Goal: Transaction & Acquisition: Book appointment/travel/reservation

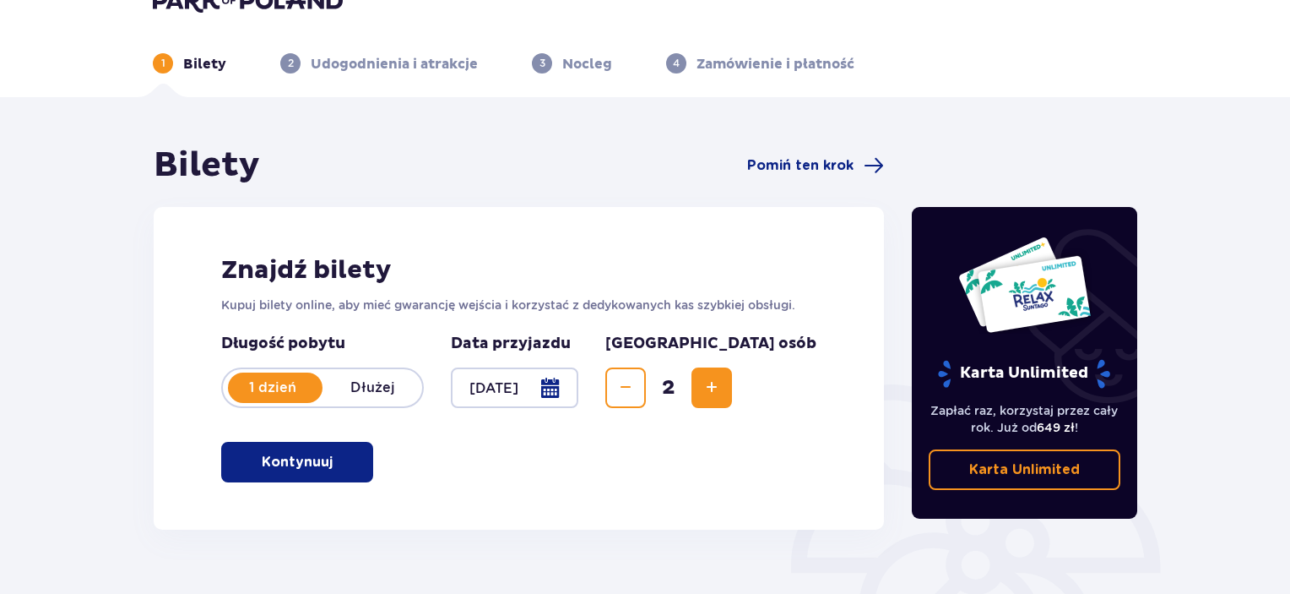
scroll to position [37, 0]
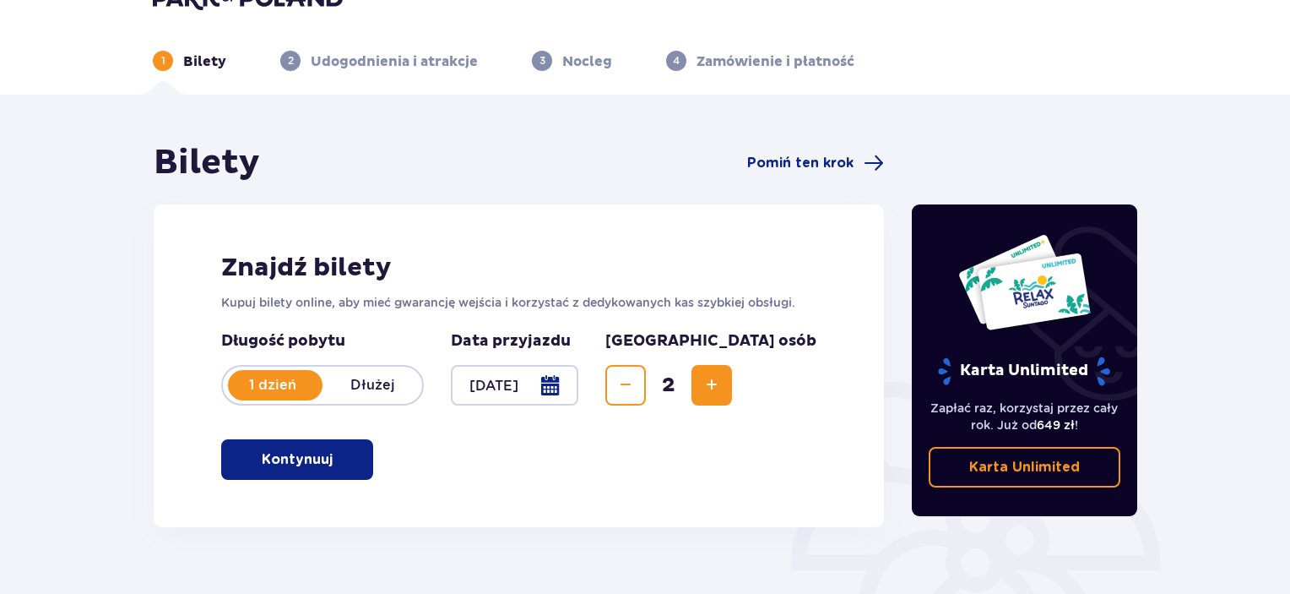
drag, startPoint x: 0, startPoint y: 0, endPoint x: 1213, endPoint y: 41, distance: 1213.3
click at [1213, 41] on html "1 Bilety 2 Udogodnienia i atrakcje 3 Nocleg 4 Zamówienie i płatność Bilety Pomi…" at bounding box center [645, 260] width 1290 height 594
click at [307, 451] on p "Kontynuuj" at bounding box center [297, 459] width 71 height 19
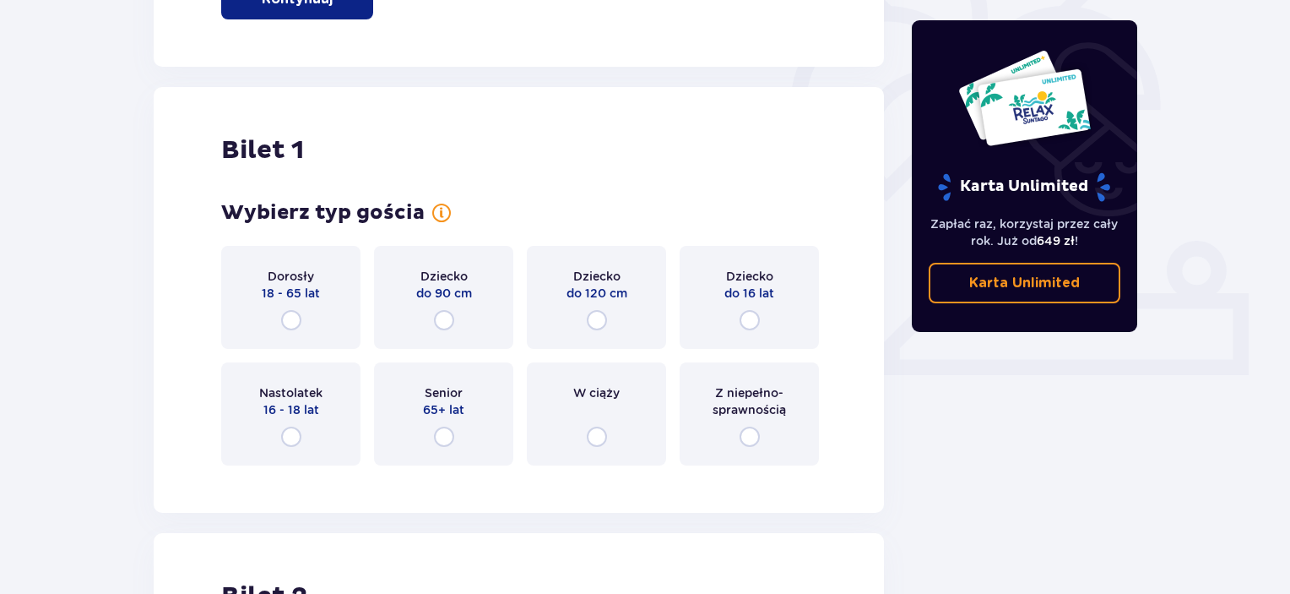
scroll to position [564, 0]
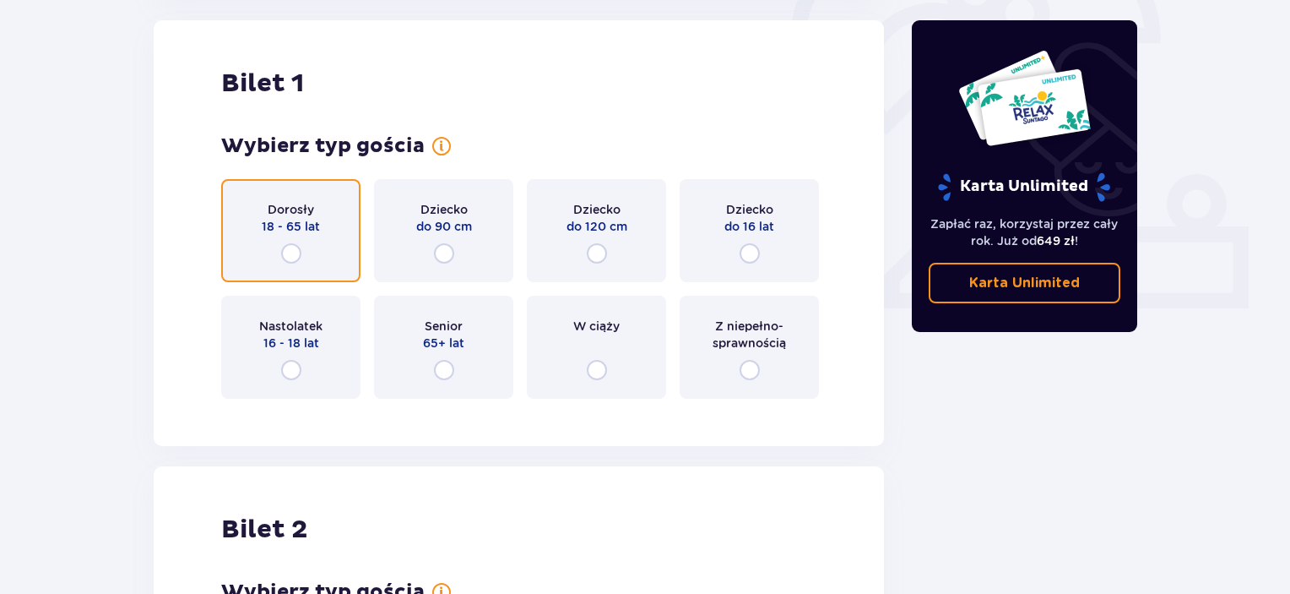
click at [294, 249] on input "radio" at bounding box center [291, 253] width 20 height 20
radio input "true"
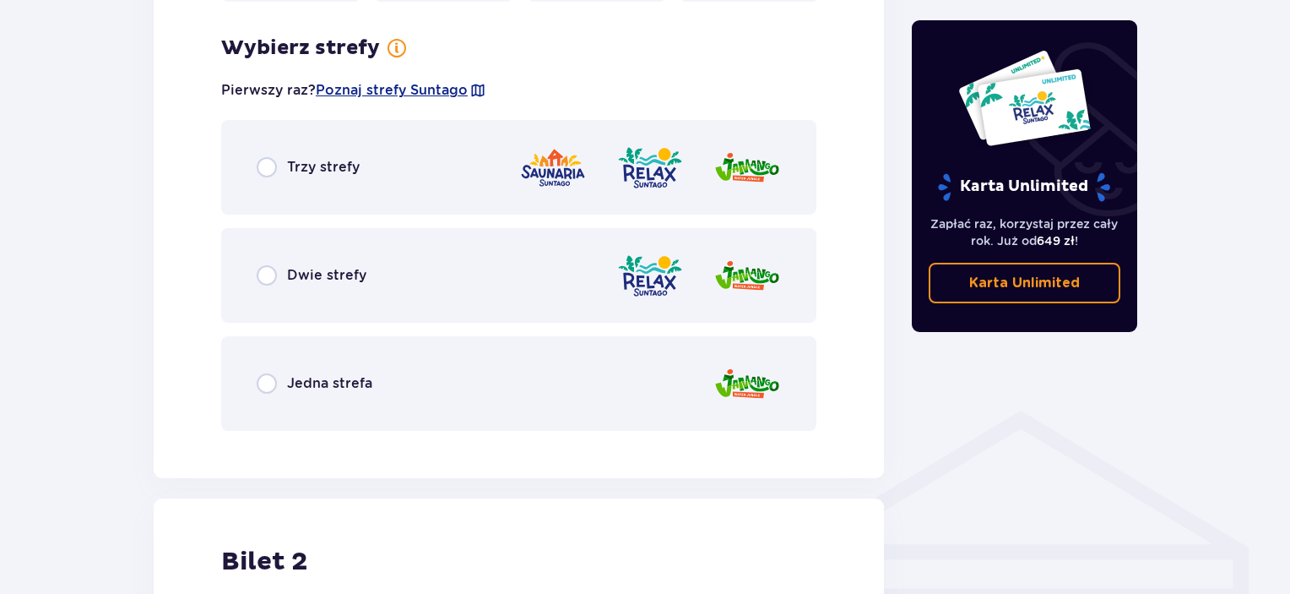
scroll to position [976, 0]
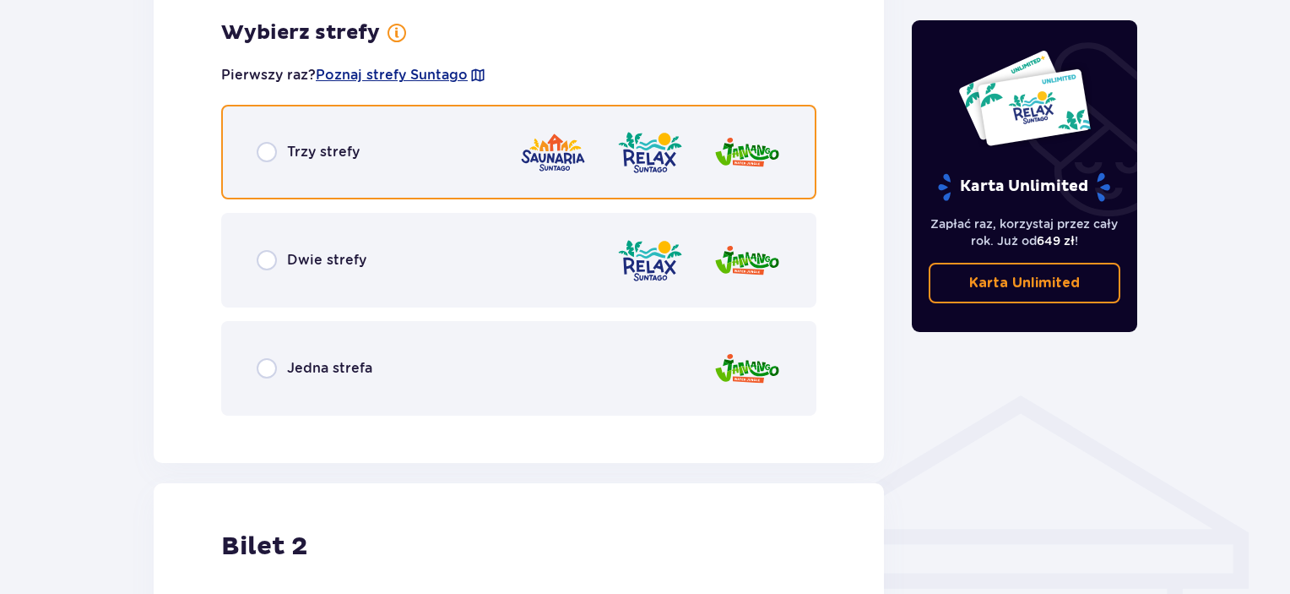
click at [267, 150] on input "radio" at bounding box center [267, 152] width 20 height 20
radio input "true"
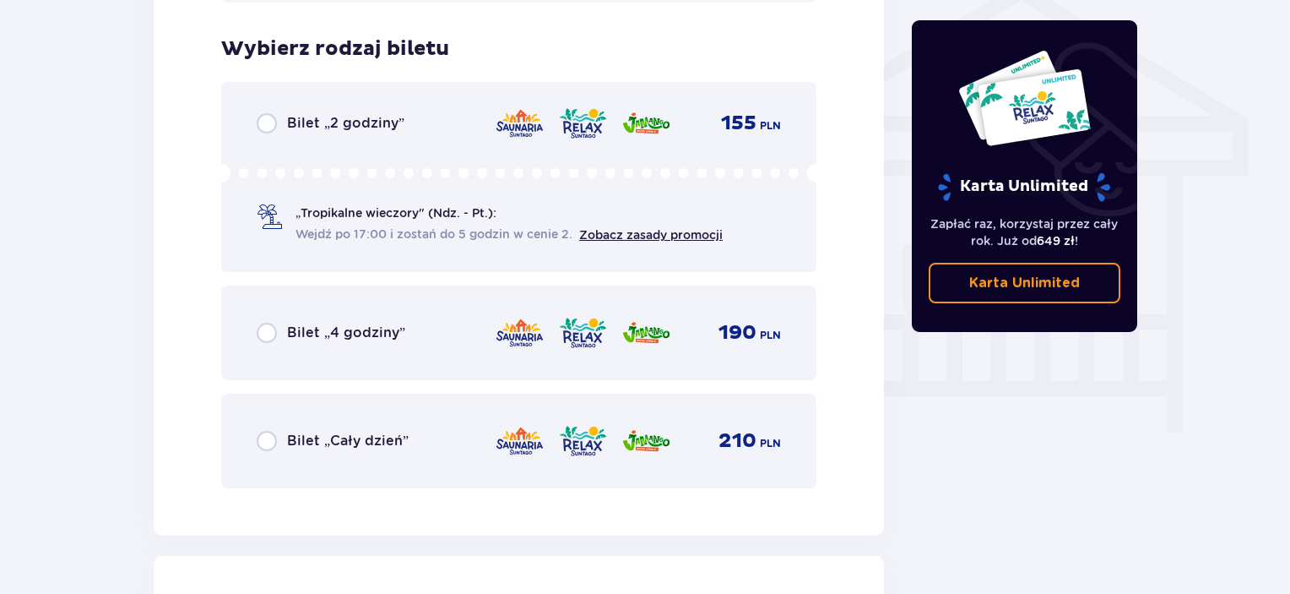
scroll to position [1405, 0]
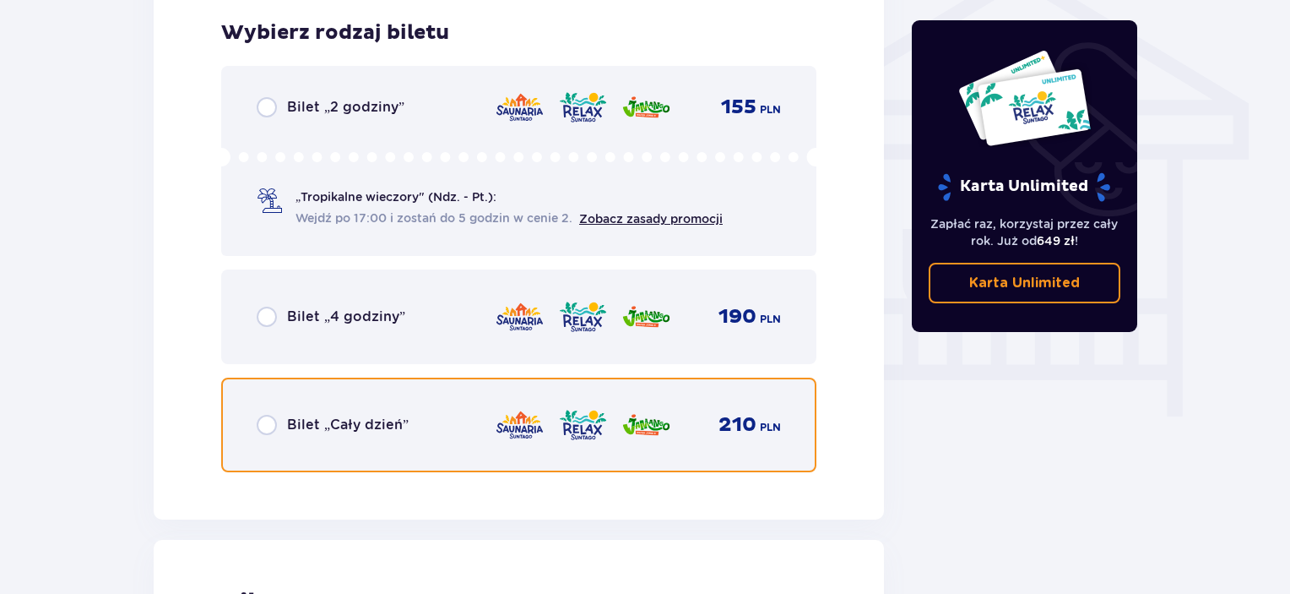
click at [267, 427] on input "radio" at bounding box center [267, 425] width 20 height 20
radio input "true"
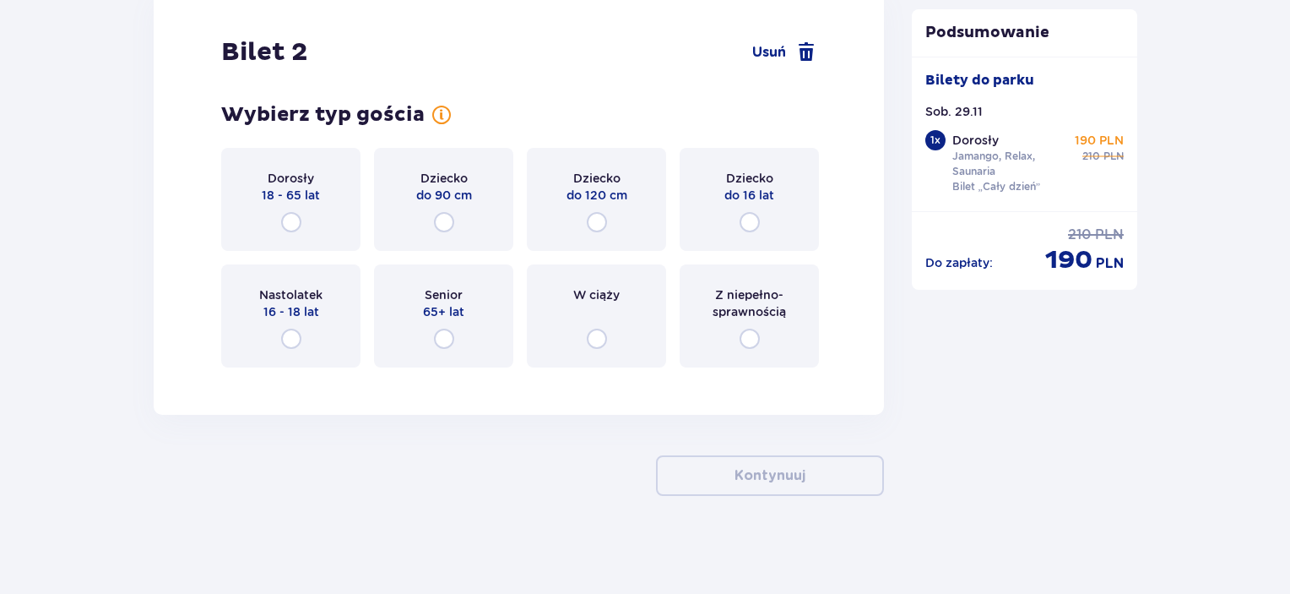
scroll to position [1958, 0]
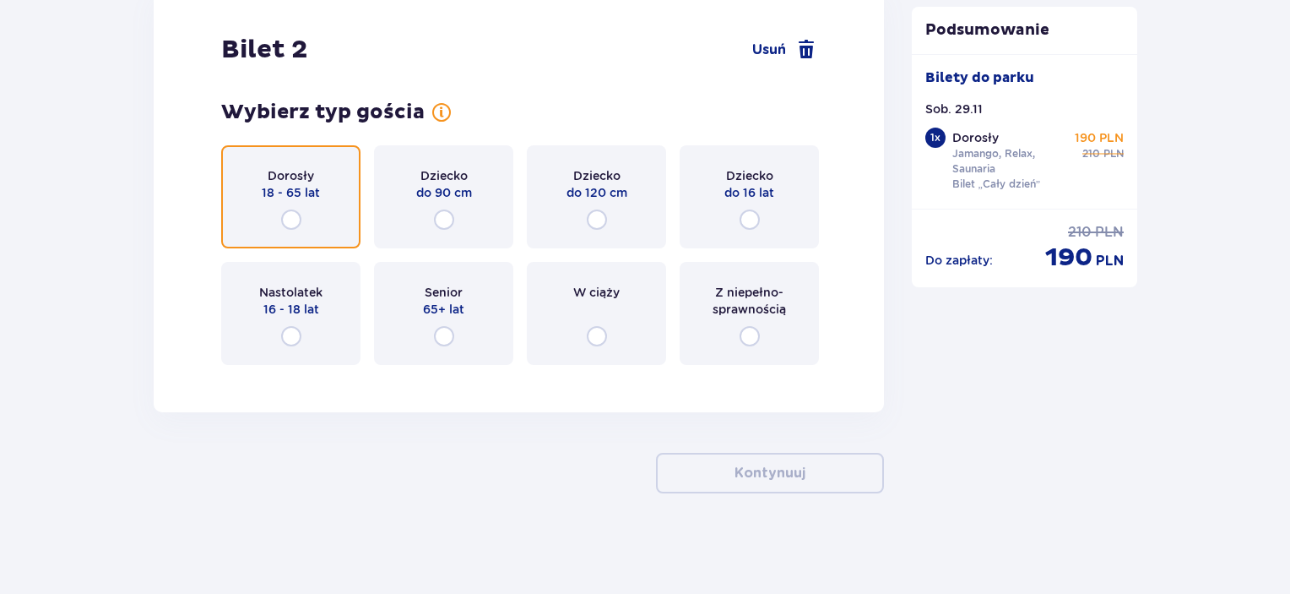
click at [294, 226] on input "radio" at bounding box center [291, 219] width 20 height 20
radio input "true"
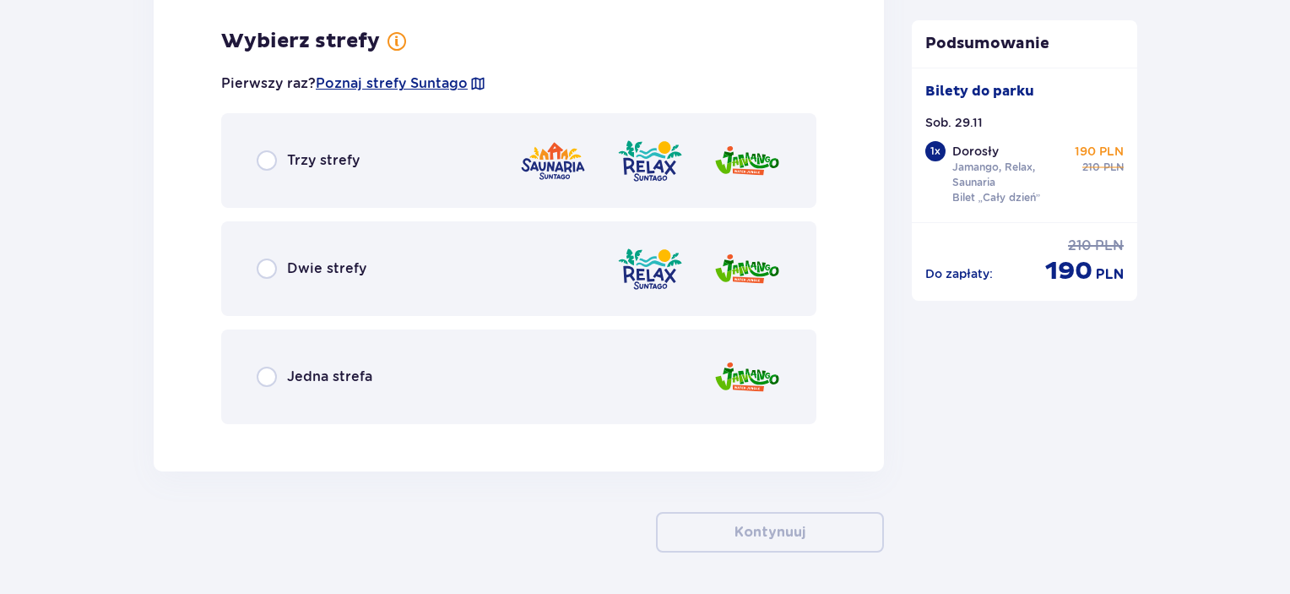
scroll to position [2336, 0]
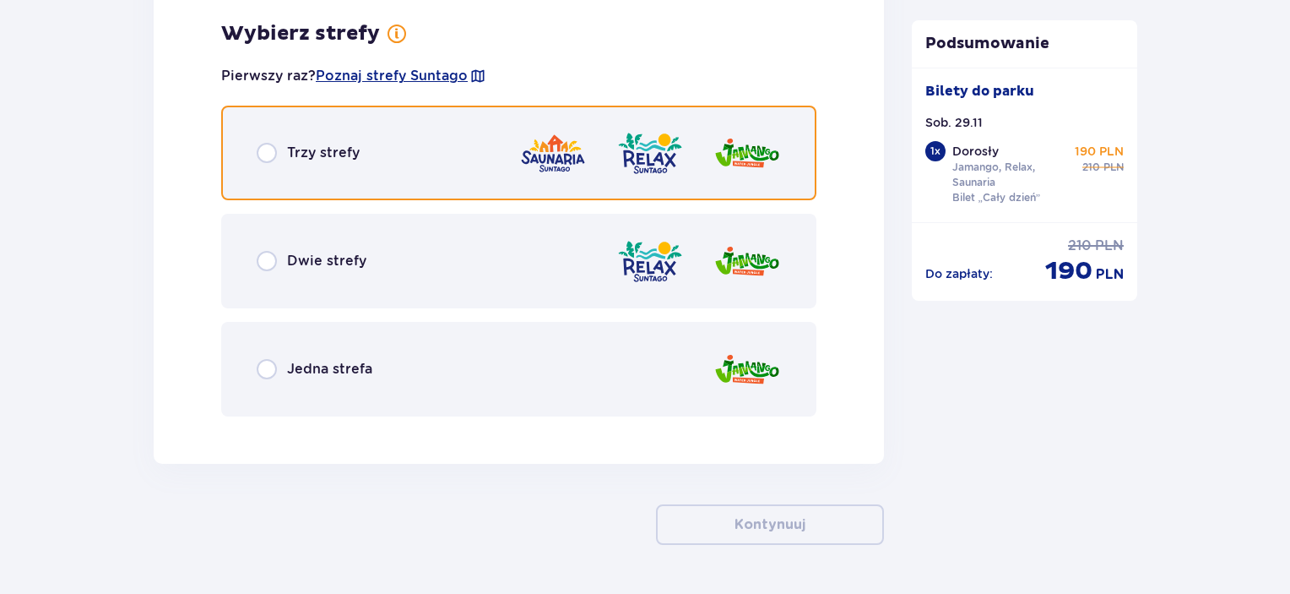
click at [274, 157] on input "radio" at bounding box center [267, 153] width 20 height 20
radio input "true"
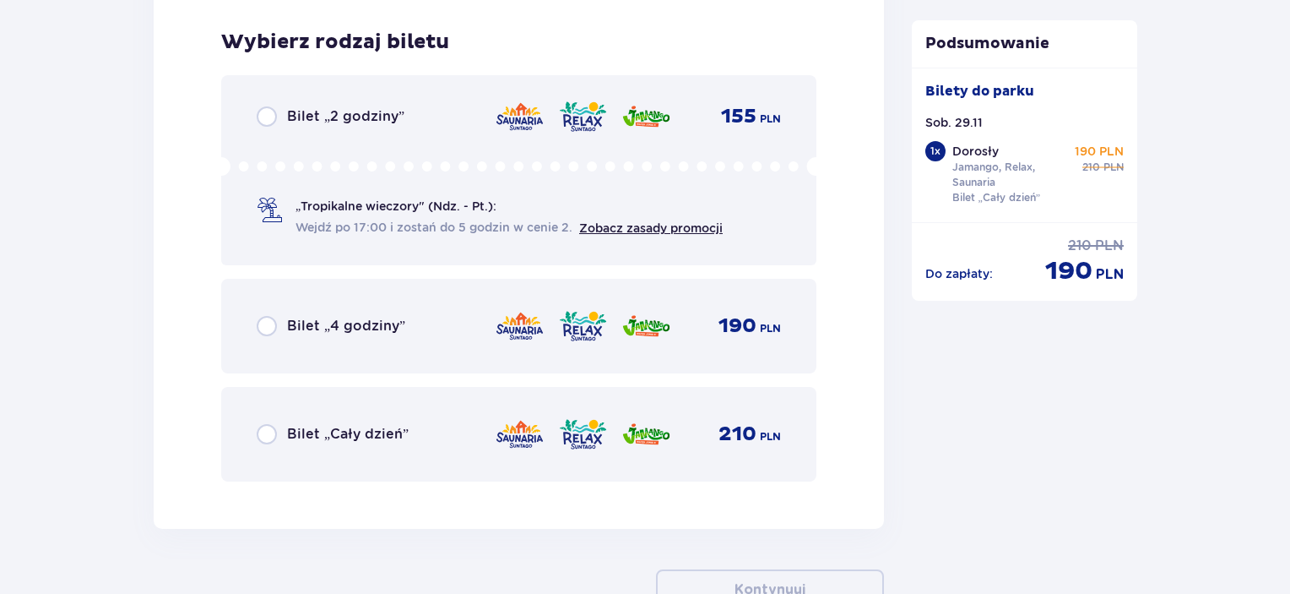
scroll to position [2765, 0]
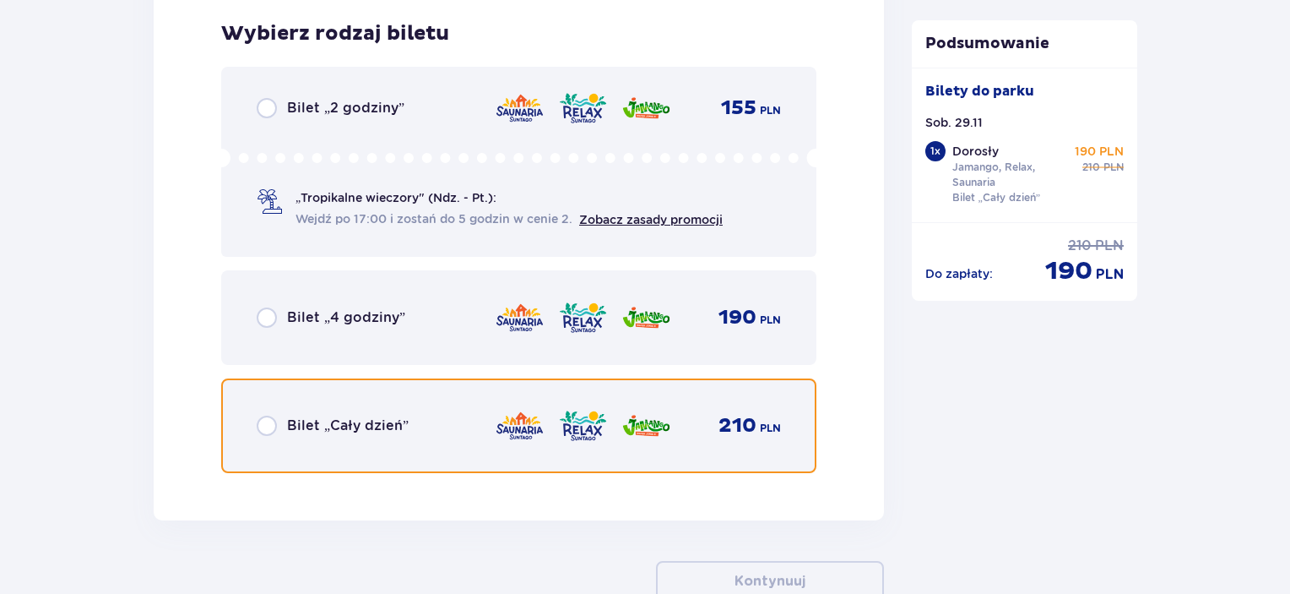
click at [271, 415] on input "radio" at bounding box center [267, 425] width 20 height 20
radio input "true"
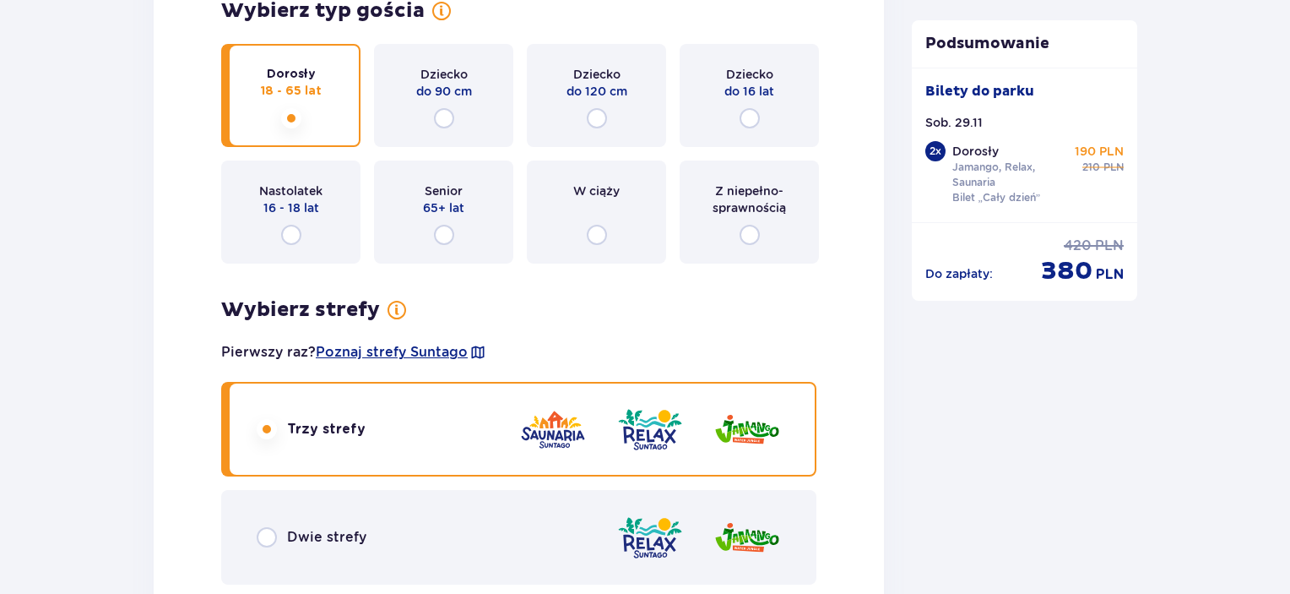
scroll to position [3043, 0]
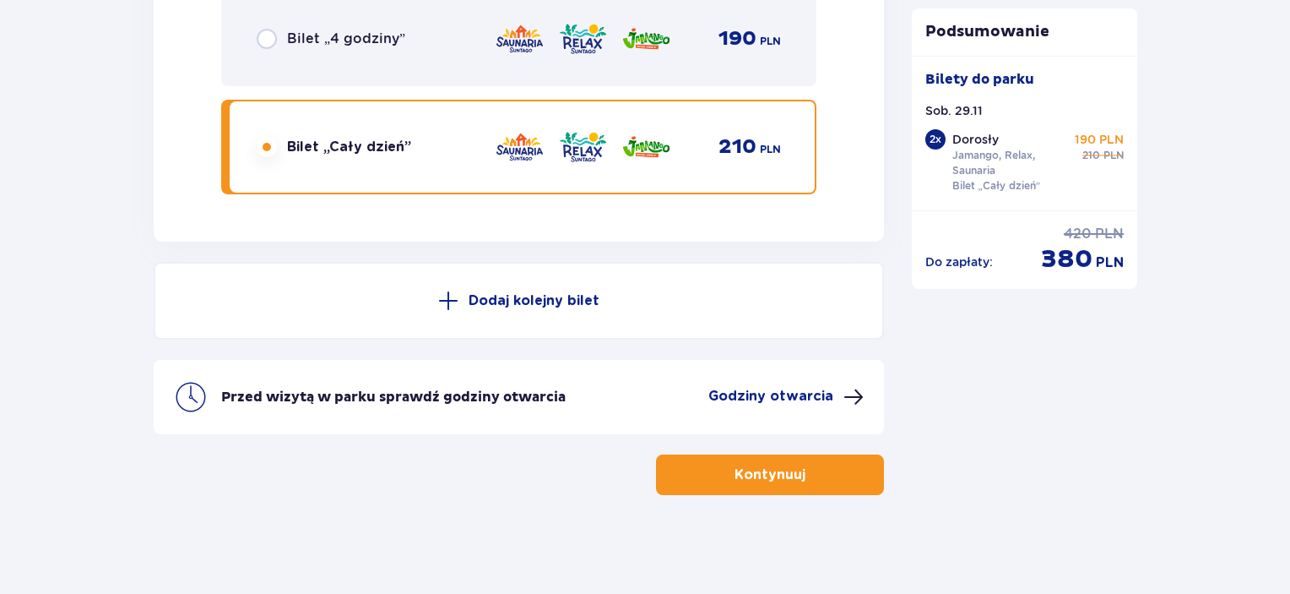
click at [714, 461] on button "Kontynuuj" at bounding box center [770, 474] width 228 height 41
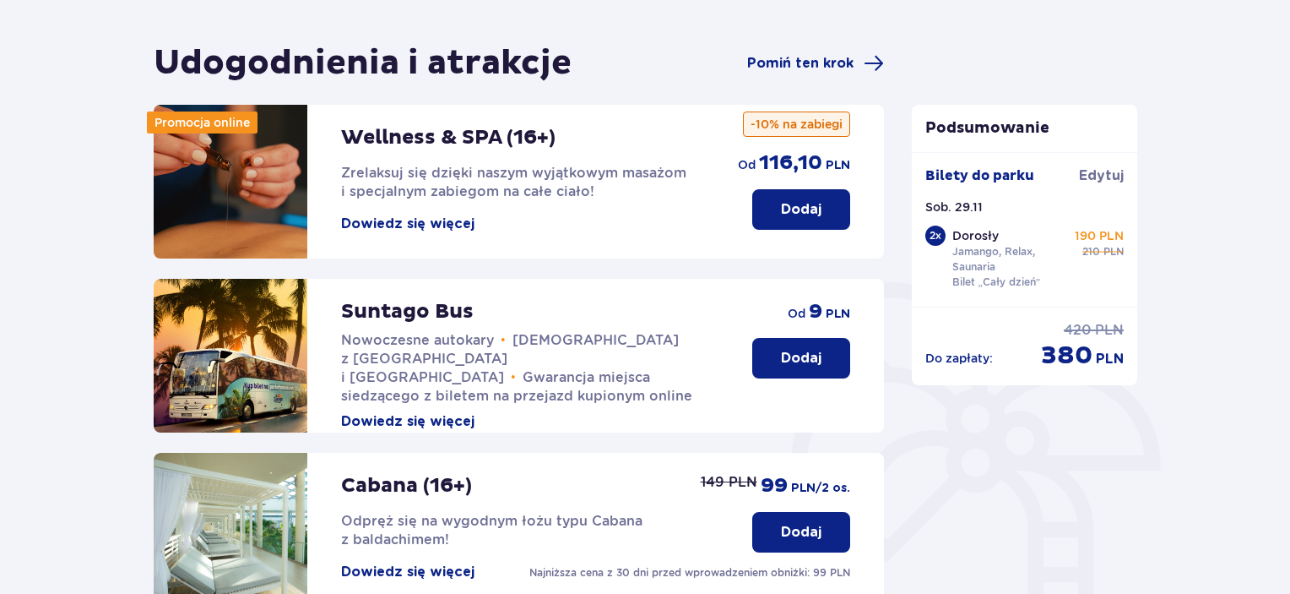
scroll to position [63, 0]
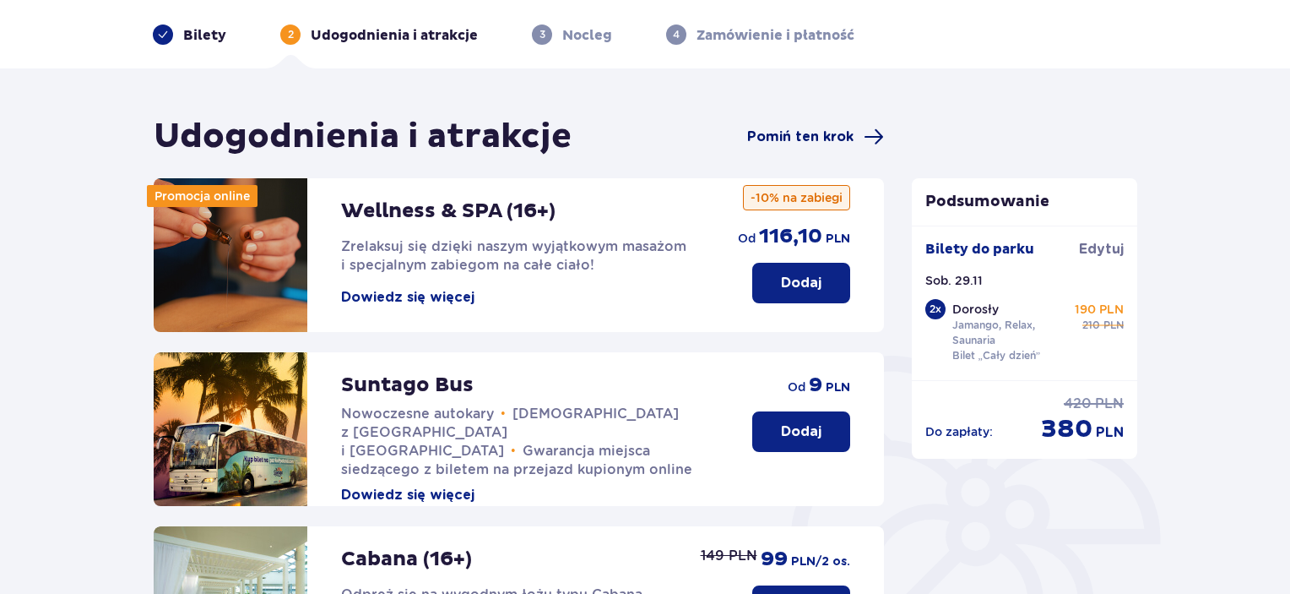
click at [811, 140] on span "Pomiń ten krok" at bounding box center [800, 137] width 106 height 19
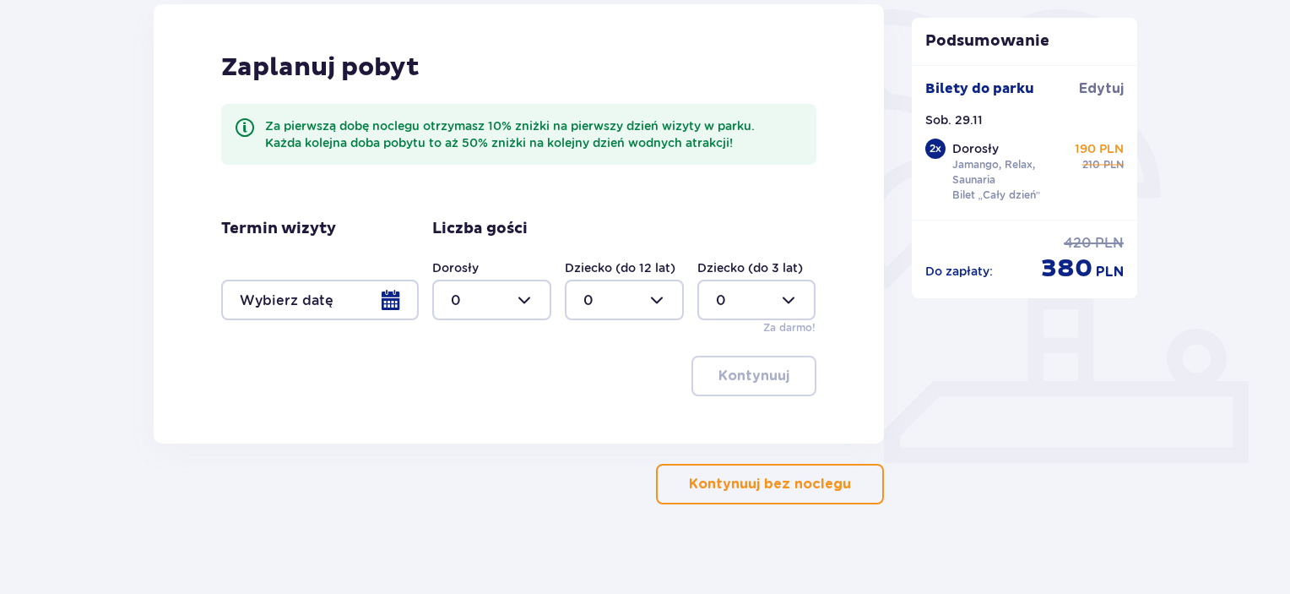
scroll to position [421, 0]
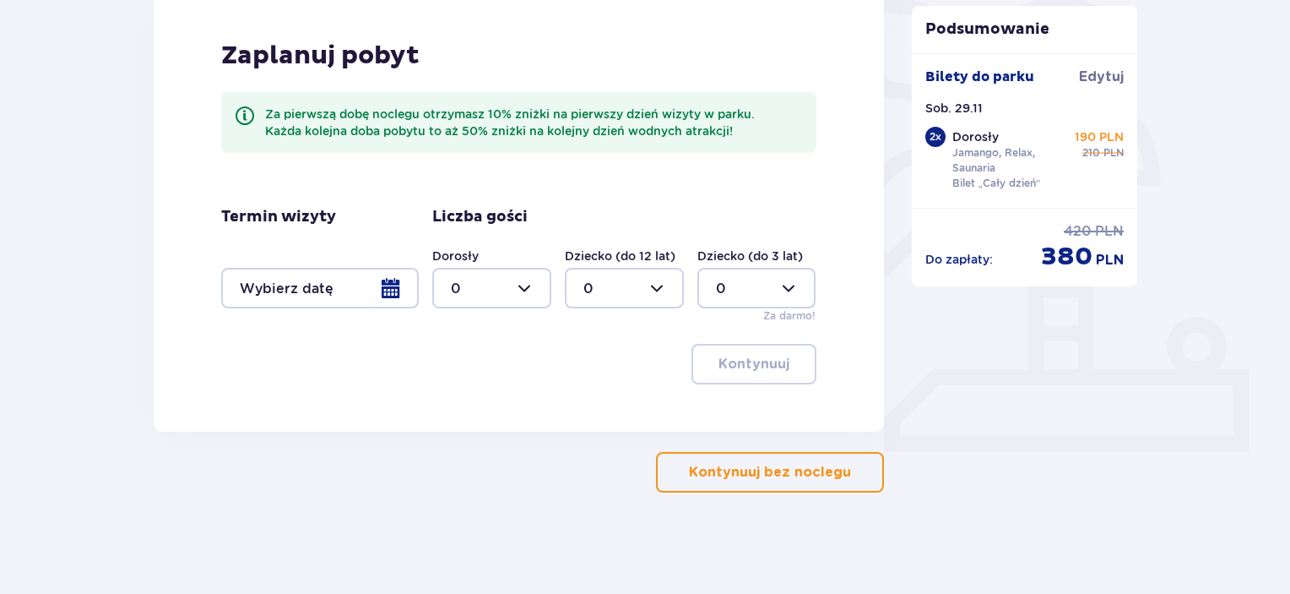
click at [399, 278] on div at bounding box center [320, 288] width 198 height 41
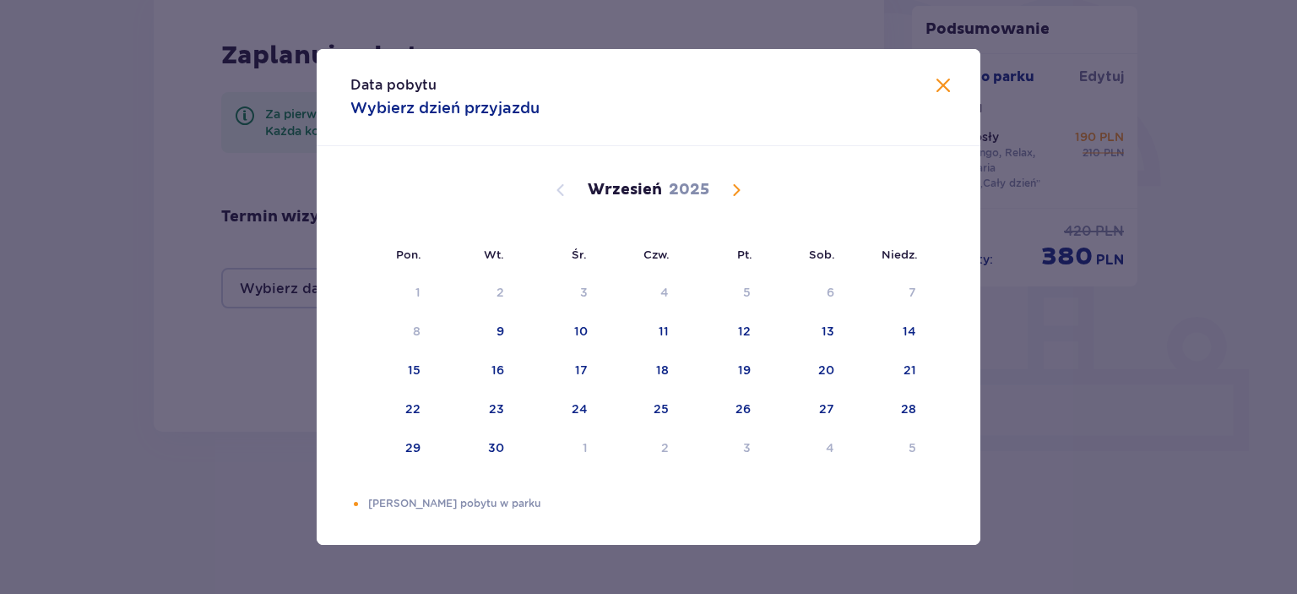
click at [742, 190] on span "Calendar" at bounding box center [736, 190] width 20 height 20
click at [822, 445] on div "29" at bounding box center [824, 447] width 15 height 17
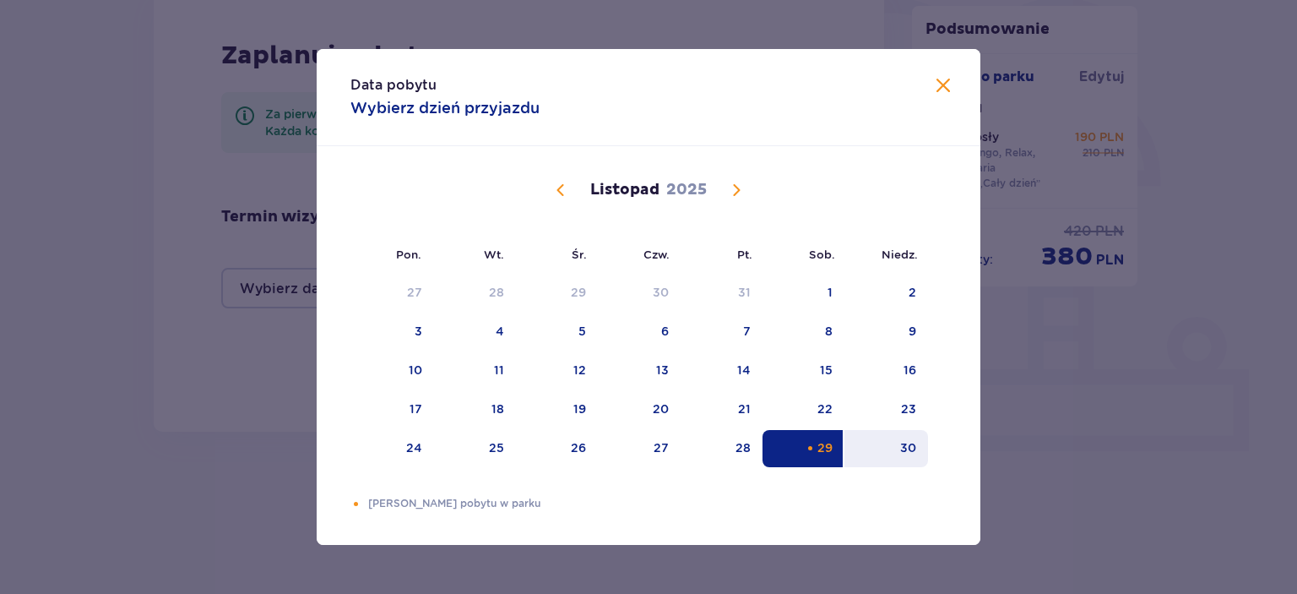
click at [909, 445] on div "30" at bounding box center [908, 447] width 16 height 17
type input "29.11.25 - 30.11.25"
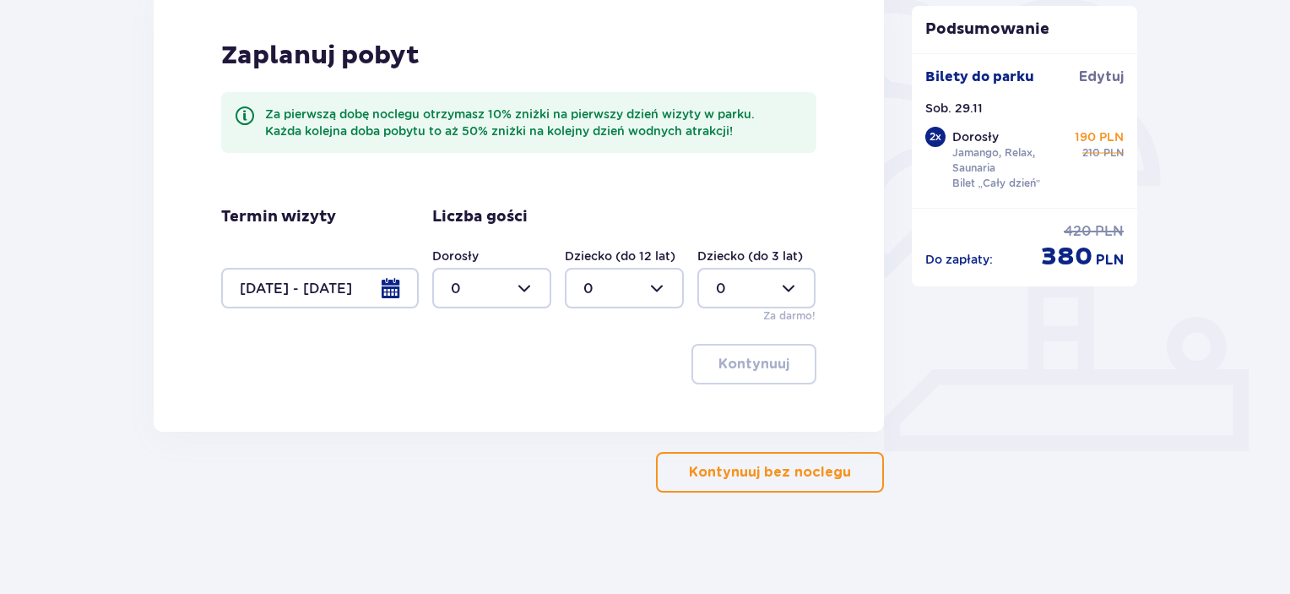
click at [522, 281] on div at bounding box center [491, 288] width 119 height 41
click at [467, 411] on div "2" at bounding box center [492, 410] width 82 height 19
type input "2"
click at [748, 356] on p "Kontynuuj" at bounding box center [754, 364] width 71 height 19
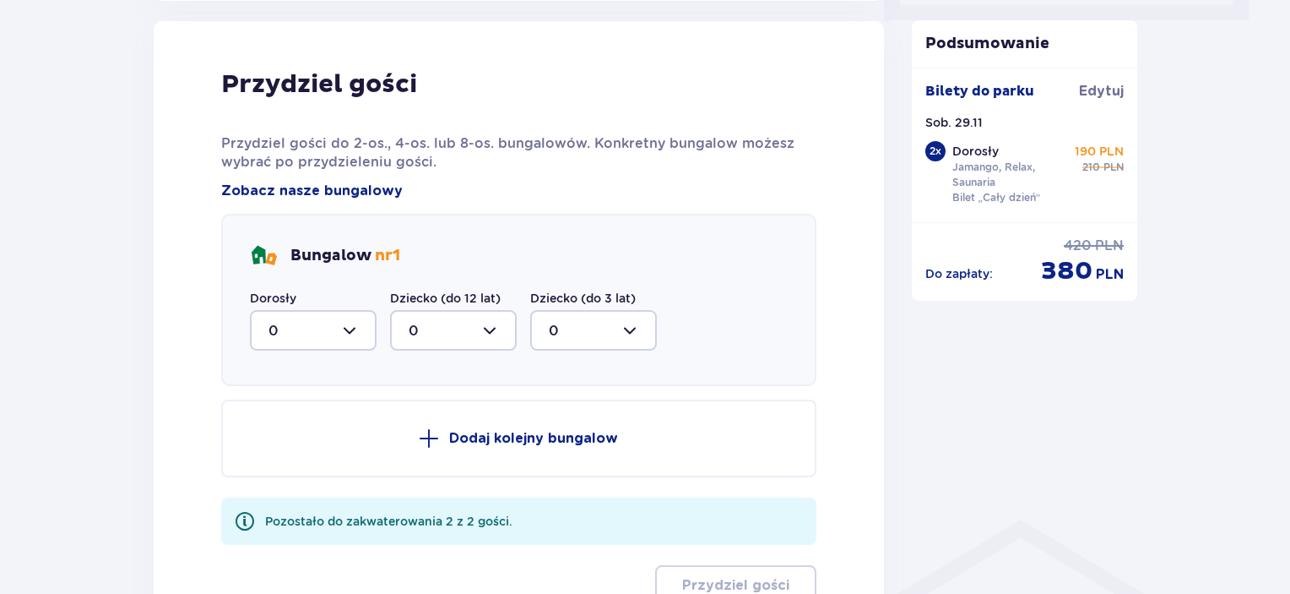
scroll to position [853, 0]
click at [352, 323] on div at bounding box center [313, 329] width 127 height 41
click at [323, 448] on div "2" at bounding box center [314, 451] width 90 height 19
type input "2"
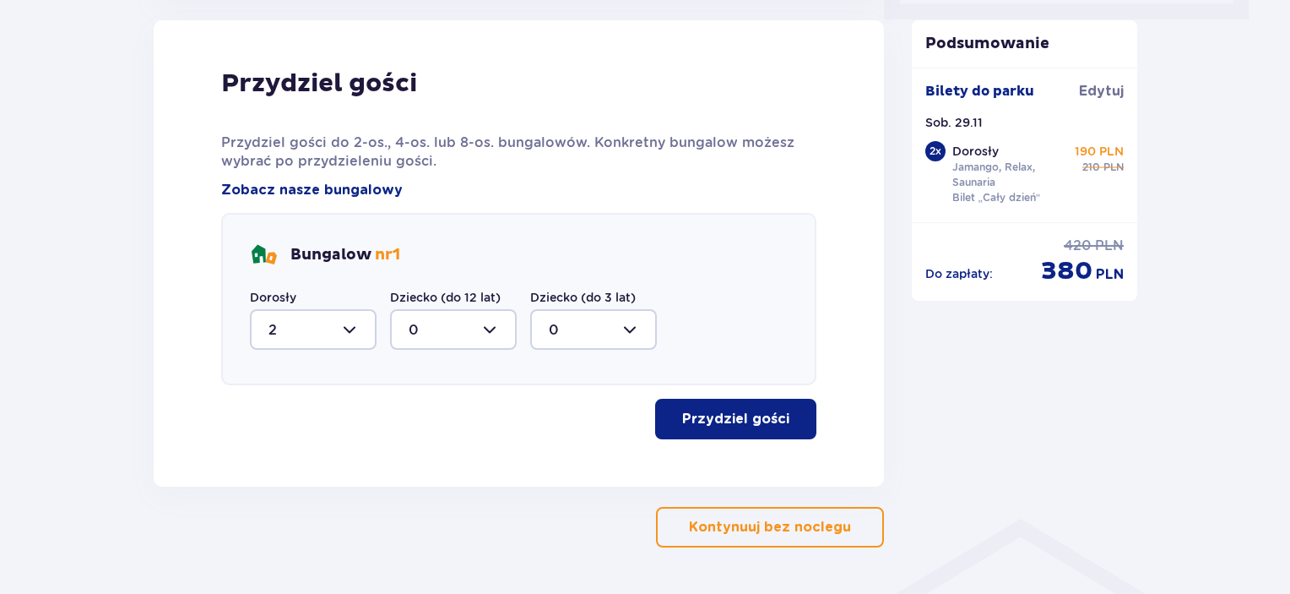
click at [738, 408] on button "Przydziel gości" at bounding box center [735, 419] width 161 height 41
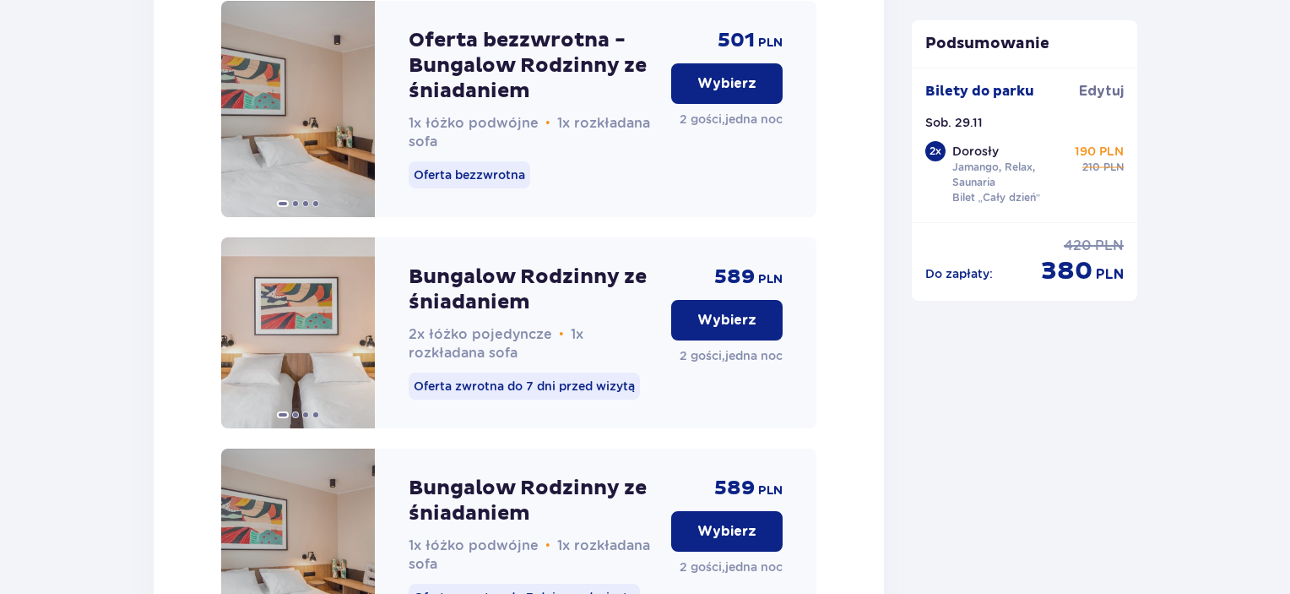
scroll to position [3460, 0]
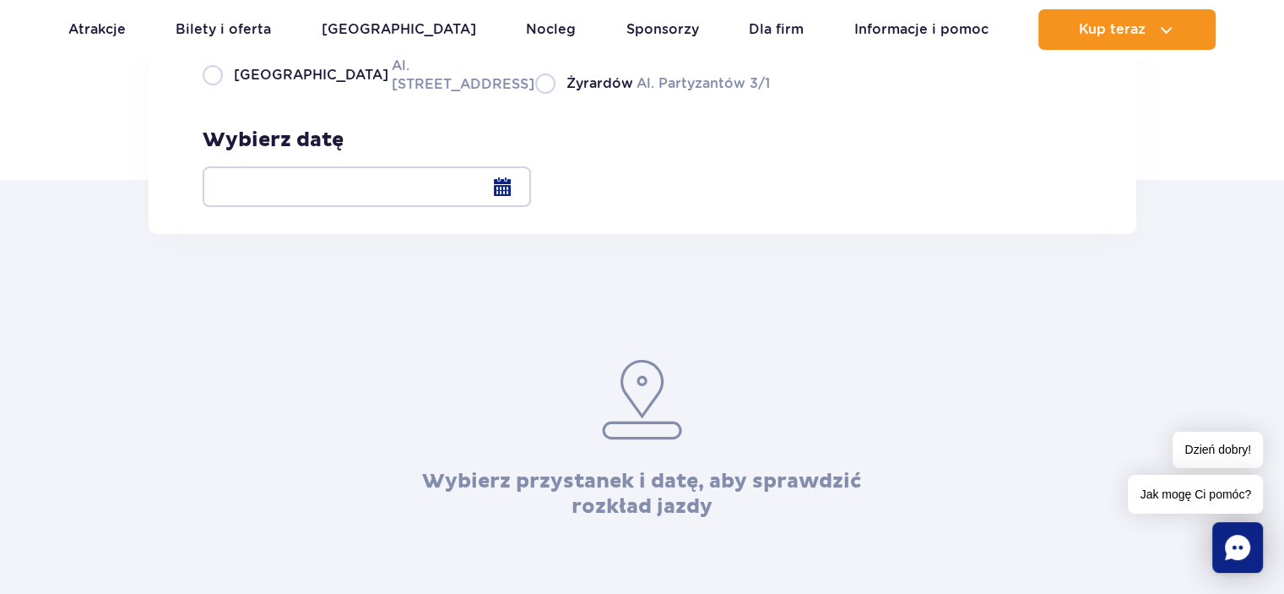
scroll to position [257, 0]
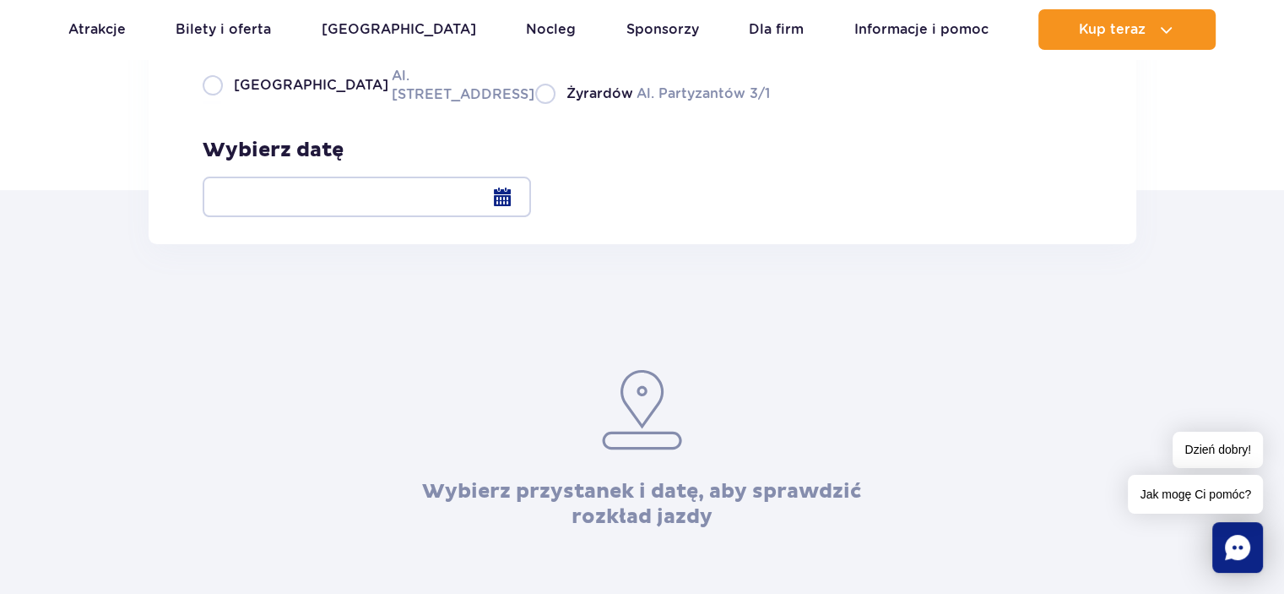
click at [213, 104] on label "Warszawa Al. [STREET_ADDRESS]" at bounding box center [359, 85] width 312 height 38
click at [213, 104] on input "Warszawa Al. [STREET_ADDRESS]" at bounding box center [212, 101] width 19 height 3
radio input "true"
click at [531, 198] on div at bounding box center [367, 196] width 328 height 41
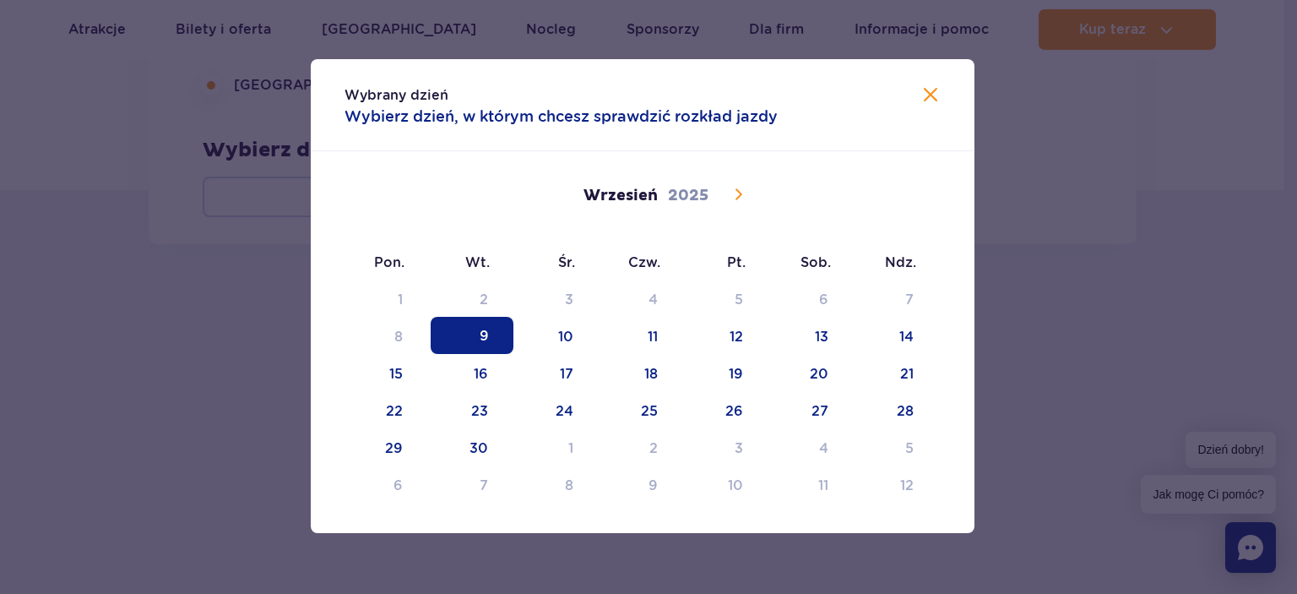
click at [744, 191] on icon at bounding box center [738, 194] width 20 height 20
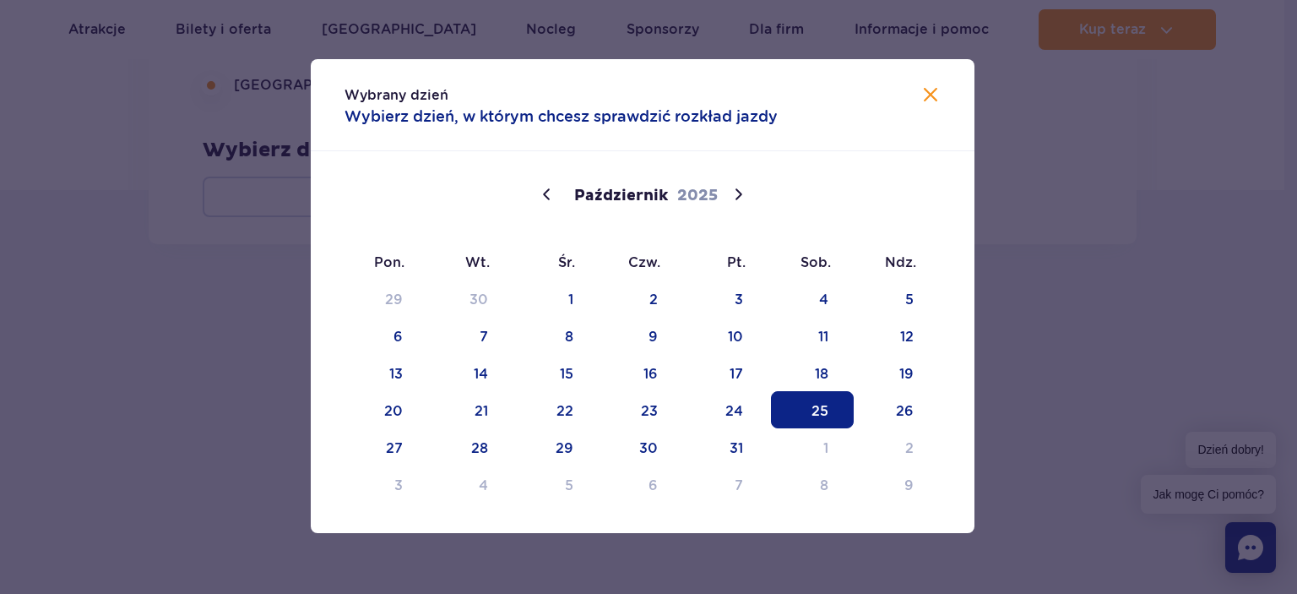
click at [833, 410] on span "25" at bounding box center [812, 409] width 83 height 37
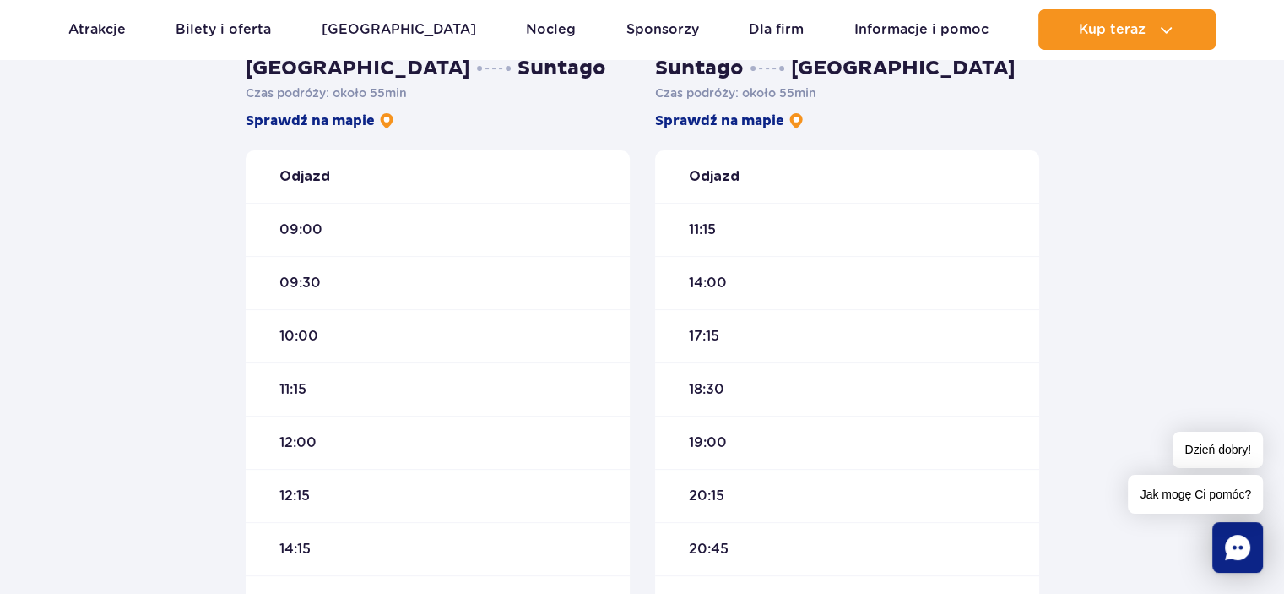
scroll to position [518, 0]
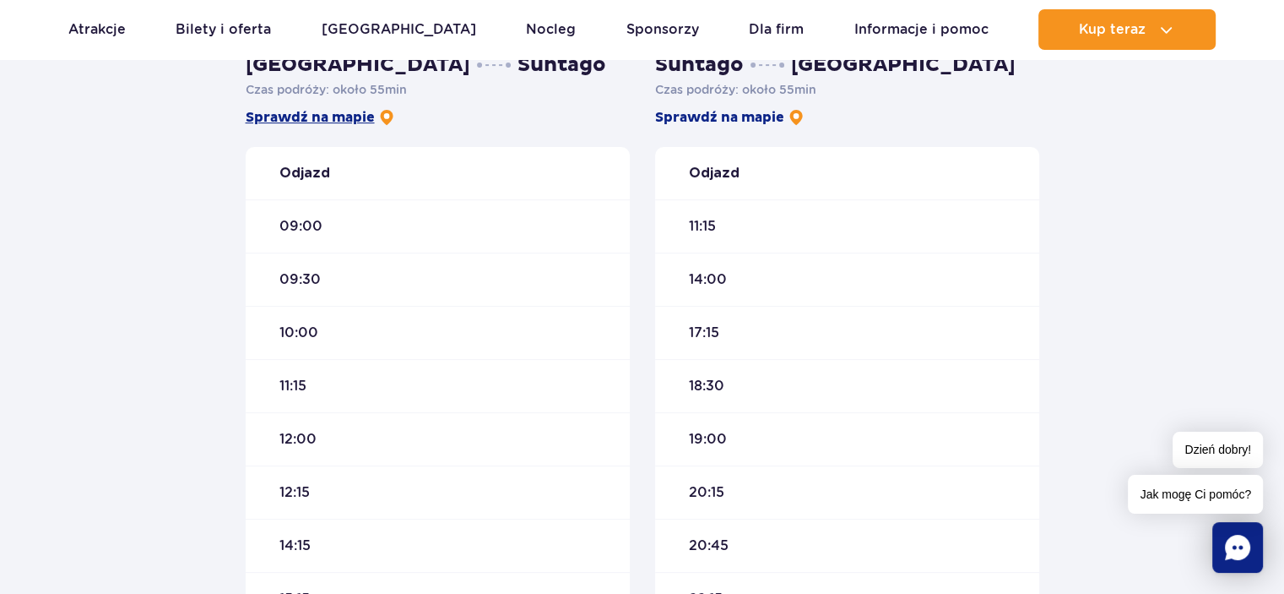
click at [294, 117] on link "Sprawdź na mapie" at bounding box center [320, 117] width 149 height 19
